Goal: Task Accomplishment & Management: Complete application form

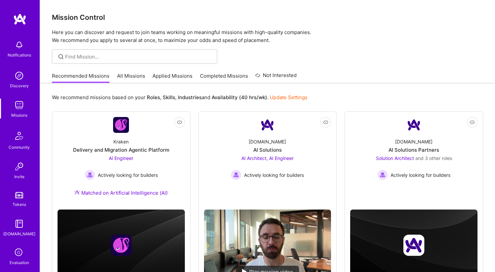
click at [124, 76] on link "All Missions" at bounding box center [131, 77] width 28 height 11
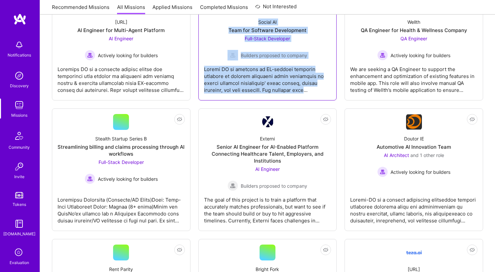
scroll to position [135, 0]
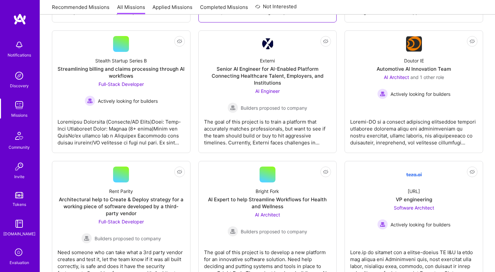
scroll to position [212, 0]
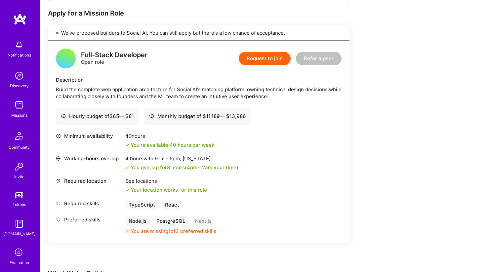
scroll to position [130, 0]
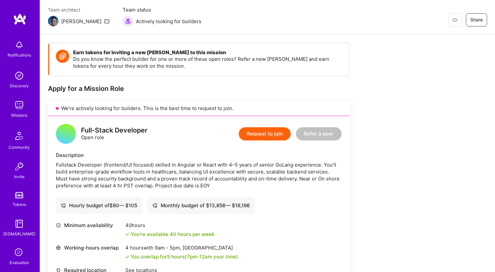
scroll to position [59, 0]
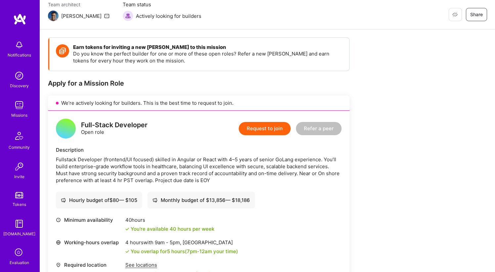
click at [262, 83] on div "Apply for a Mission Role" at bounding box center [199, 83] width 302 height 9
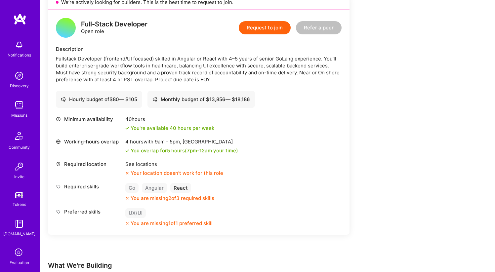
scroll to position [162, 0]
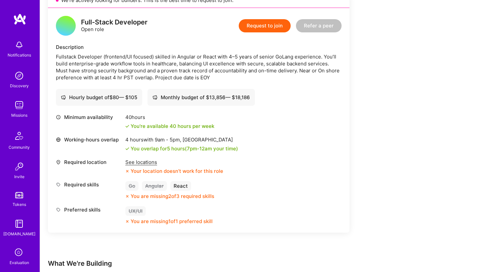
click at [262, 83] on div "Full-Stack Developer Open role Request to join Refer a peer Description Fullsta…" at bounding box center [199, 120] width 302 height 225
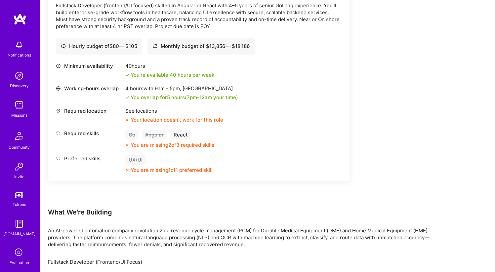
scroll to position [214, 0]
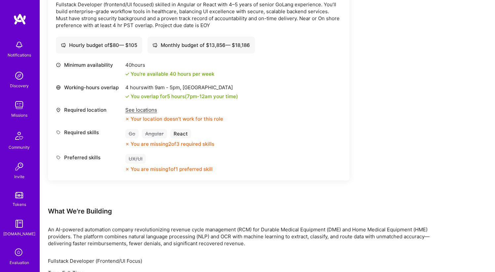
click at [262, 84] on div "Working-hours overlap 4 hours with 9am - 5pm , Los Angeles You overlap for 5 ho…" at bounding box center [199, 92] width 286 height 16
